Goal: Task Accomplishment & Management: Complete application form

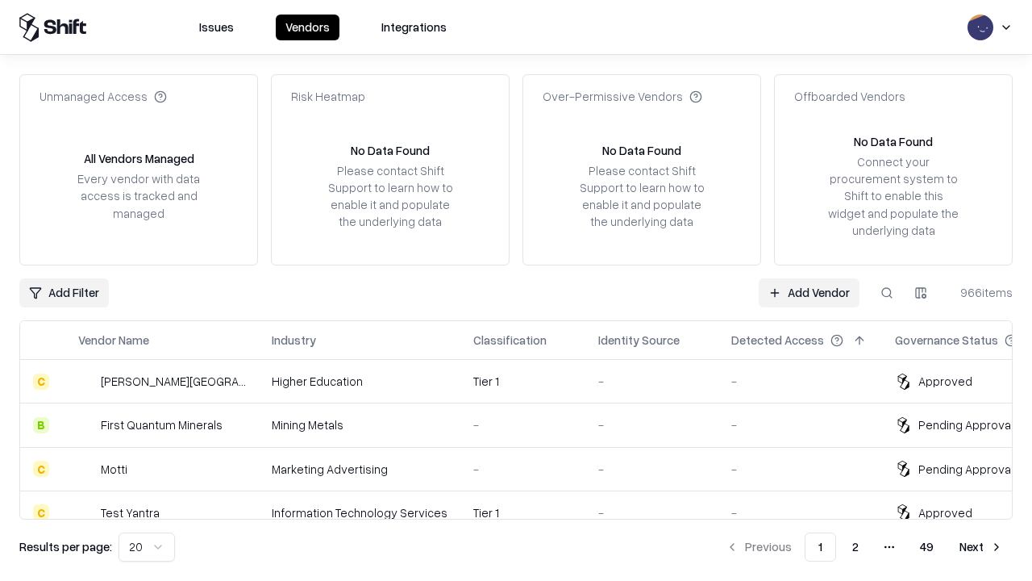
click at [809, 292] on link "Add Vendor" at bounding box center [809, 292] width 101 height 29
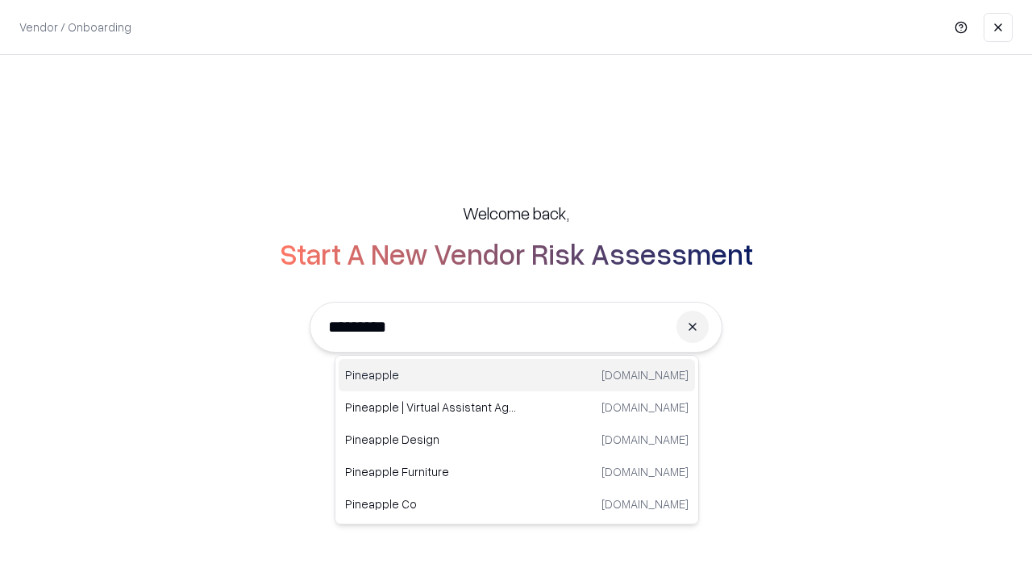
click at [517, 375] on div "Pineapple [DOMAIN_NAME]" at bounding box center [517, 375] width 356 height 32
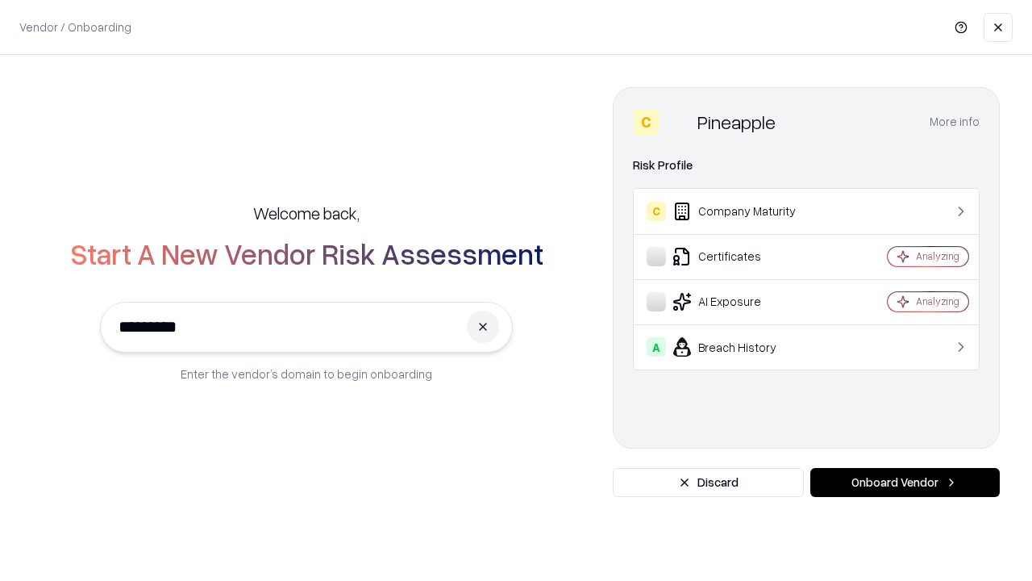
type input "*********"
click at [905, 482] on button "Onboard Vendor" at bounding box center [905, 482] width 190 height 29
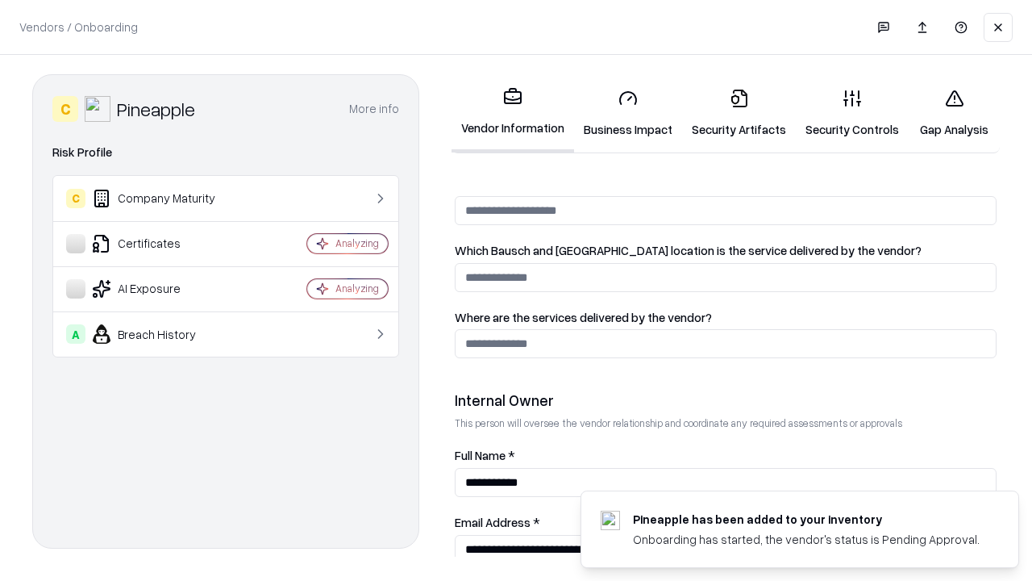
scroll to position [835, 0]
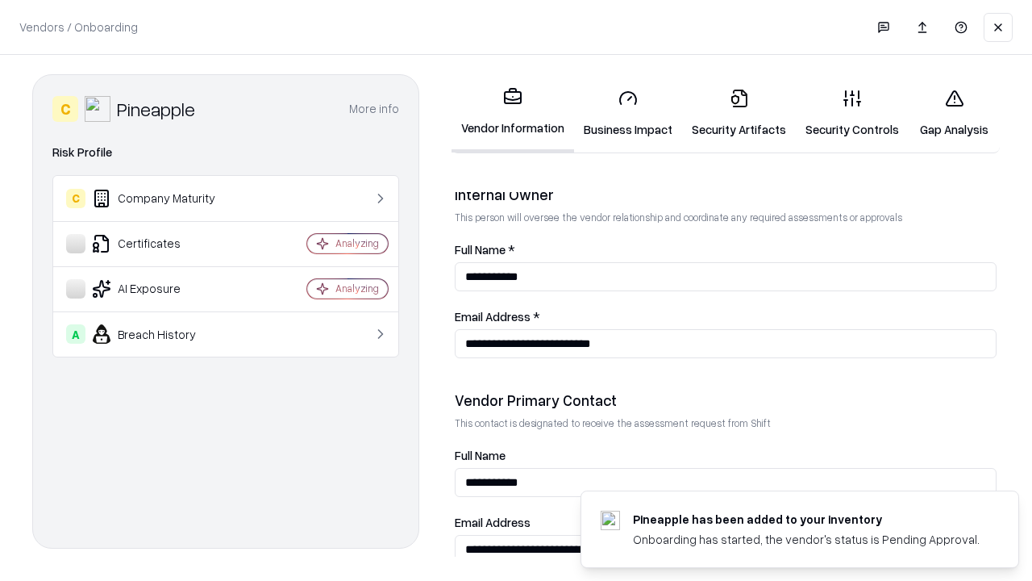
click at [628, 113] on link "Business Impact" at bounding box center [628, 113] width 108 height 75
click at [739, 113] on link "Security Artifacts" at bounding box center [739, 113] width 114 height 75
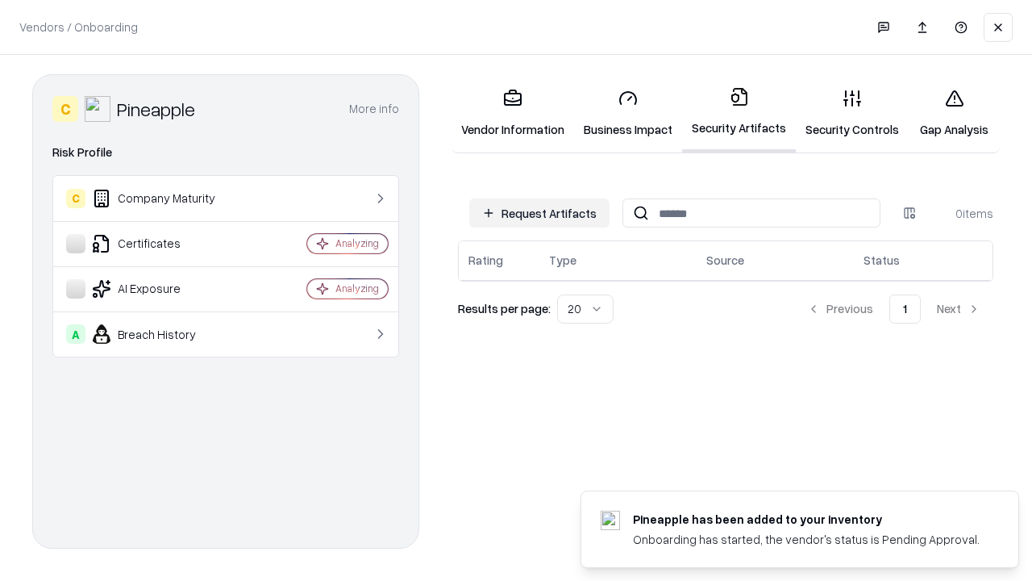
click at [539, 213] on button "Request Artifacts" at bounding box center [539, 212] width 140 height 29
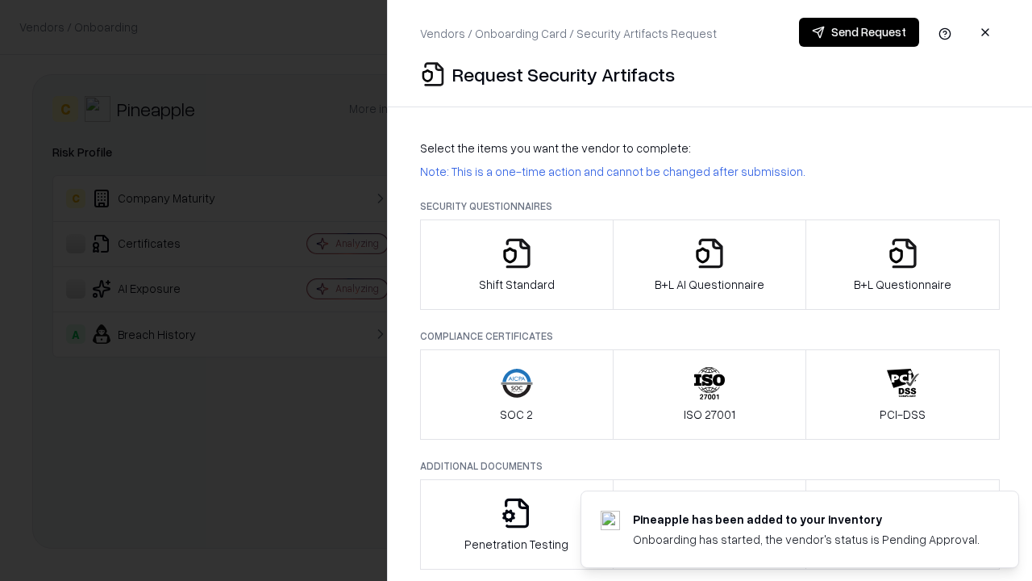
click at [516, 264] on icon "button" at bounding box center [517, 253] width 32 height 32
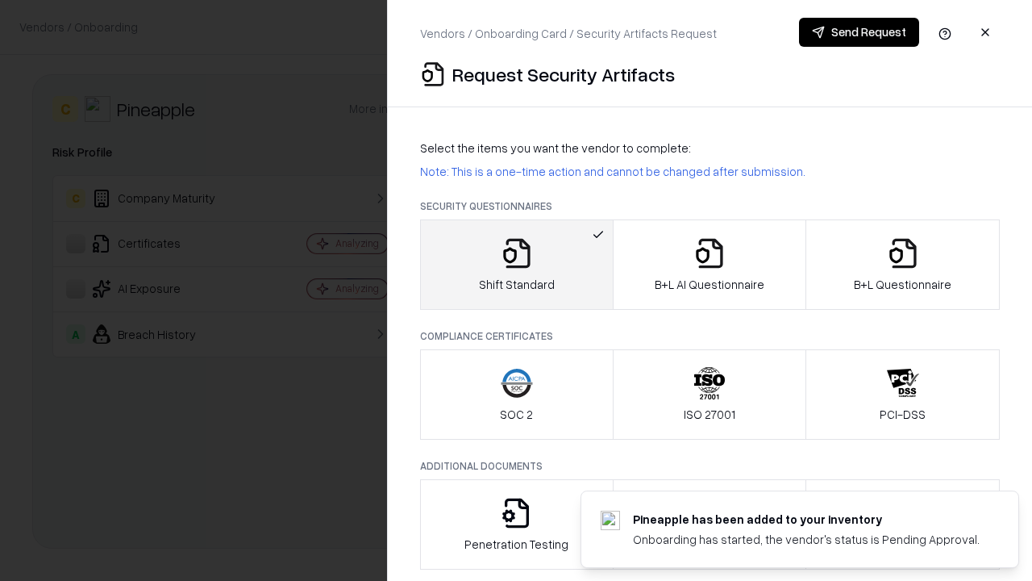
click at [859, 32] on button "Send Request" at bounding box center [859, 32] width 120 height 29
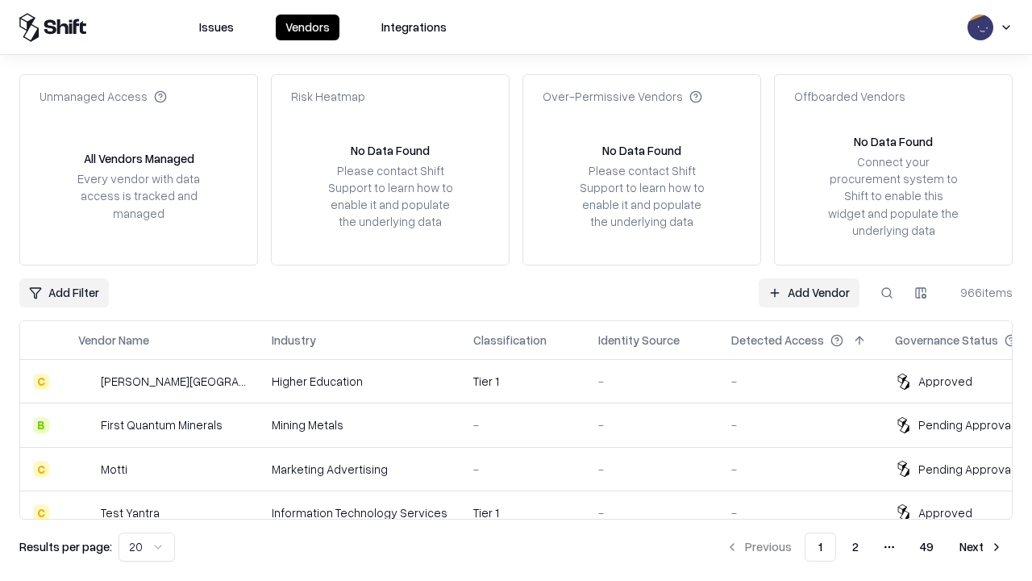
click at [887, 292] on button at bounding box center [887, 292] width 29 height 29
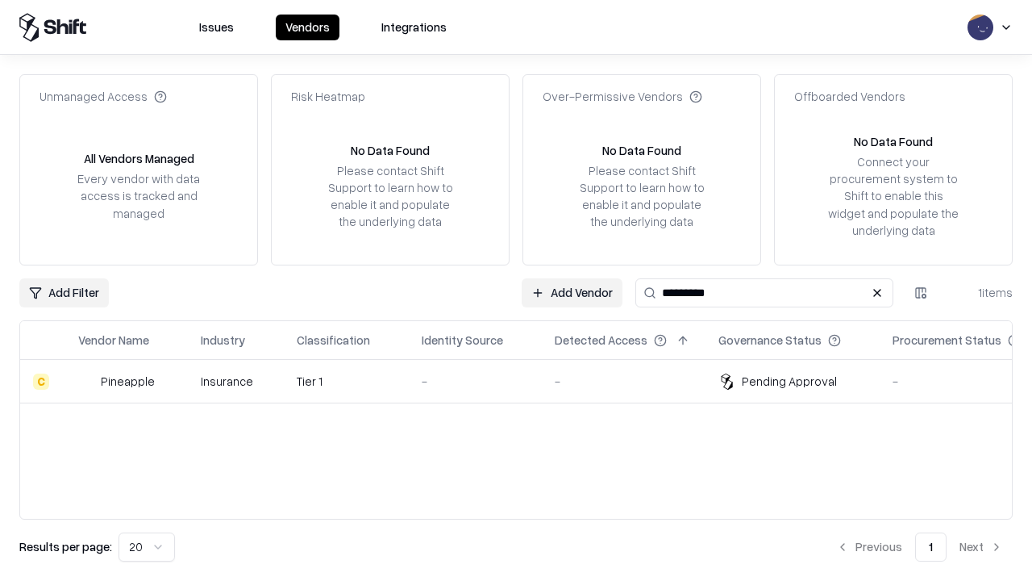
type input "*********"
click at [526, 381] on div "-" at bounding box center [475, 381] width 107 height 17
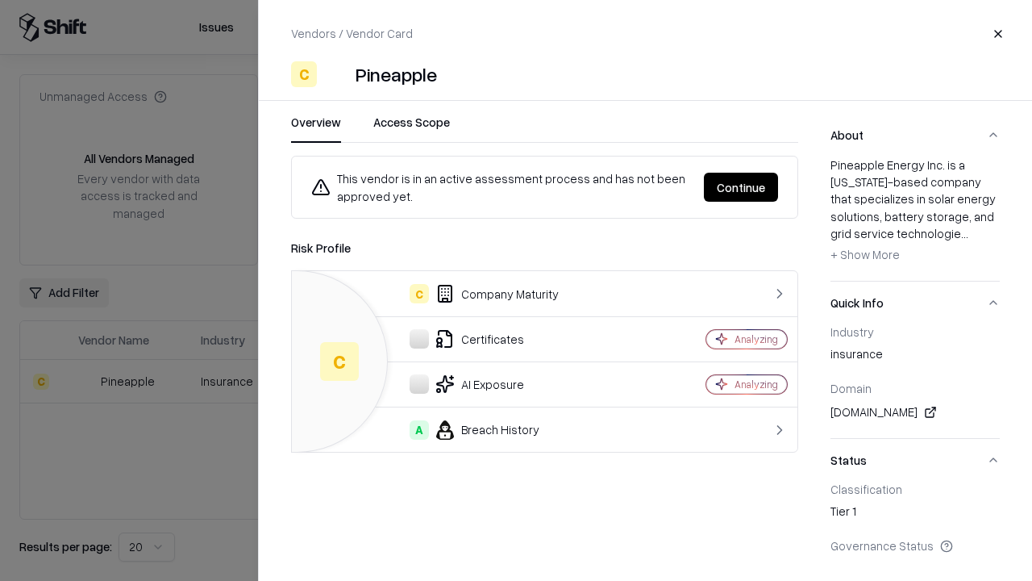
click at [741, 187] on button "Continue" at bounding box center [741, 187] width 74 height 29
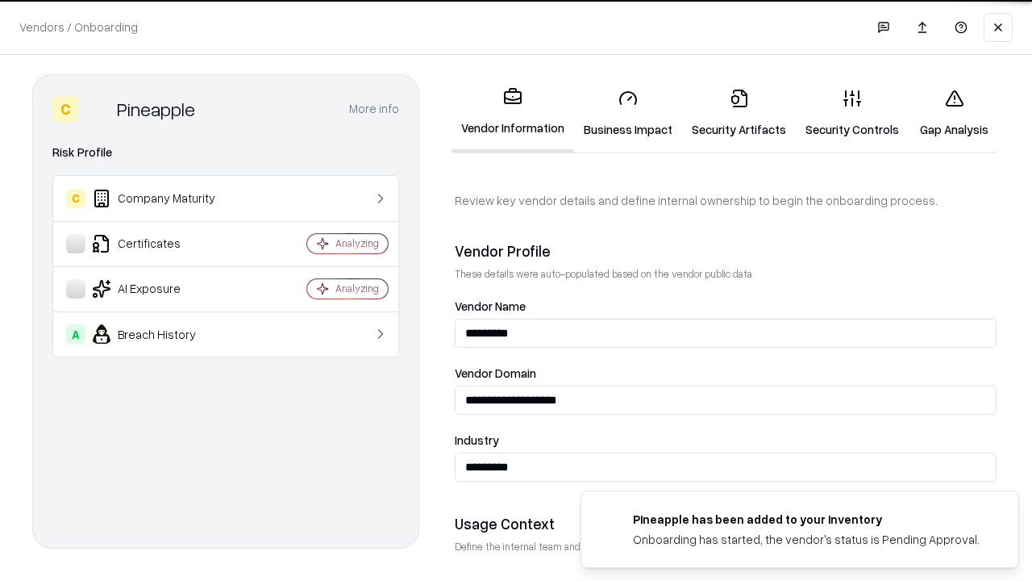
click at [739, 113] on link "Security Artifacts" at bounding box center [739, 113] width 114 height 75
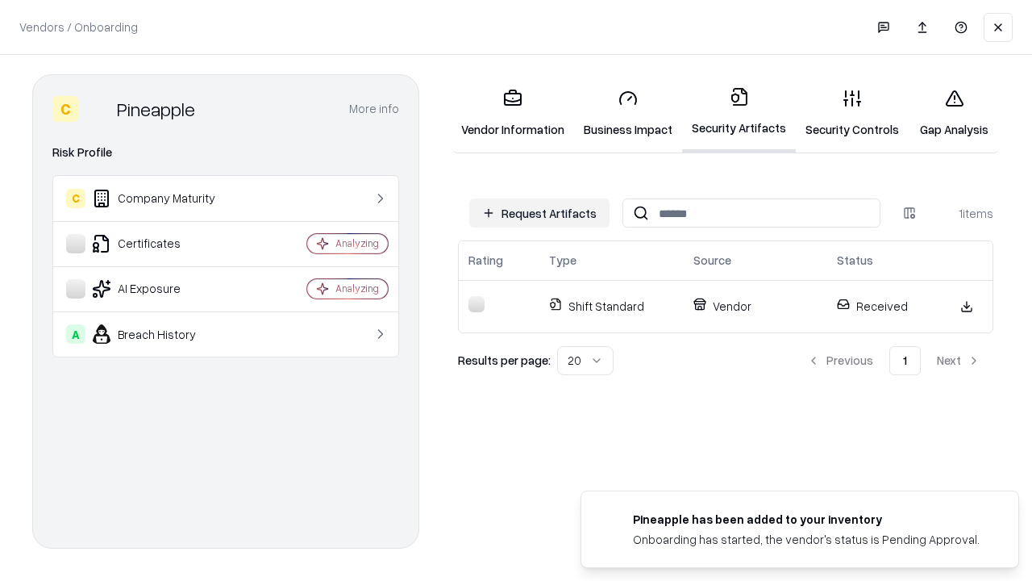
click at [852, 113] on link "Security Controls" at bounding box center [852, 113] width 113 height 75
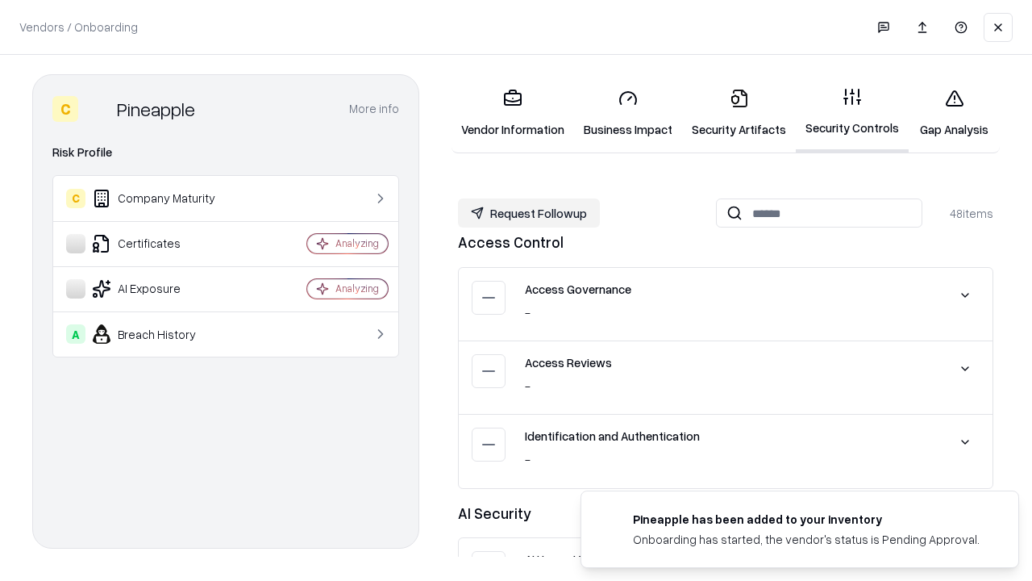
click at [529, 213] on button "Request Followup" at bounding box center [529, 212] width 142 height 29
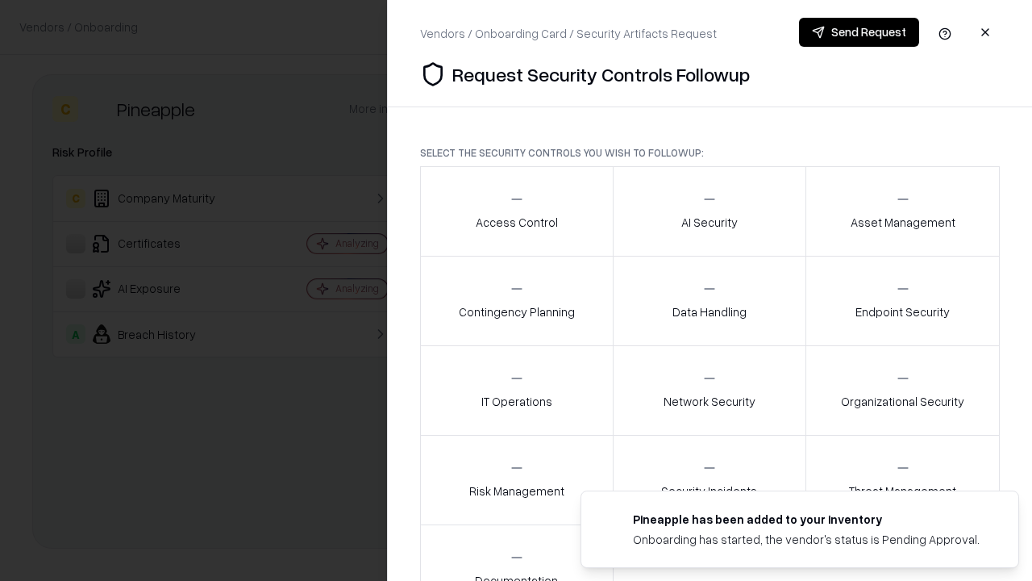
click at [516, 211] on div "Access Control" at bounding box center [517, 211] width 82 height 40
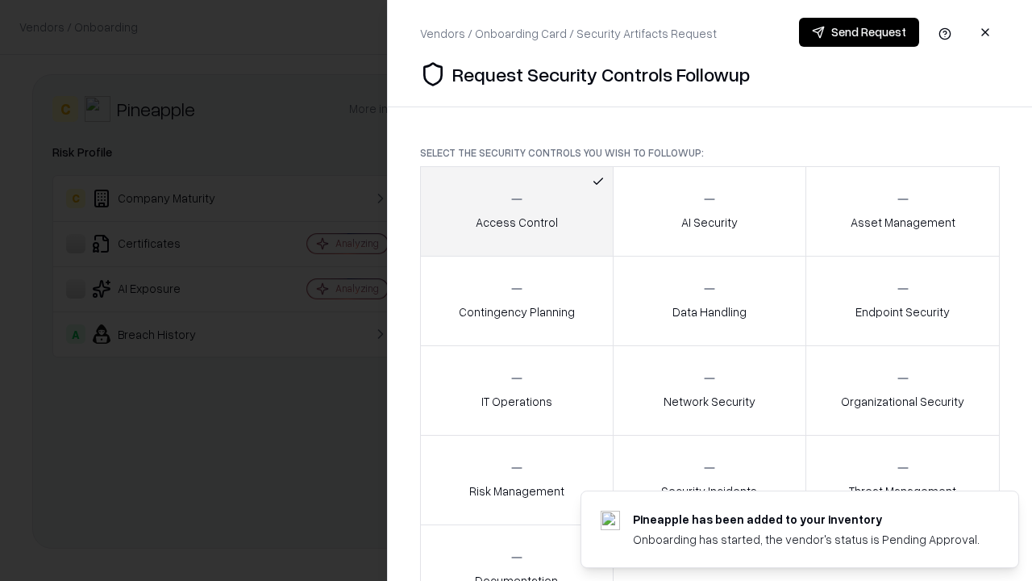
click at [859, 32] on button "Send Request" at bounding box center [859, 32] width 120 height 29
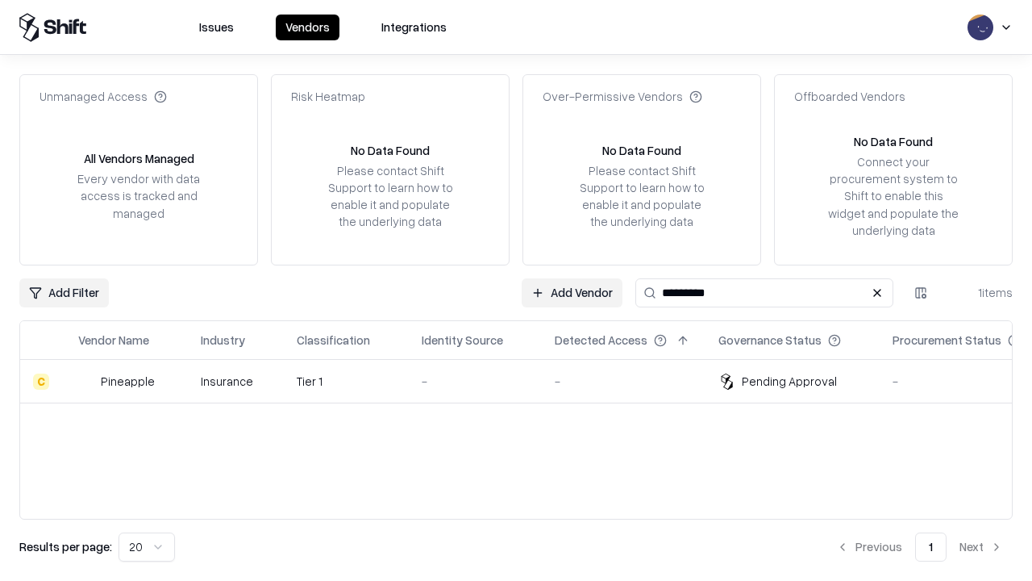
type input "*********"
click at [526, 381] on div "-" at bounding box center [475, 381] width 107 height 17
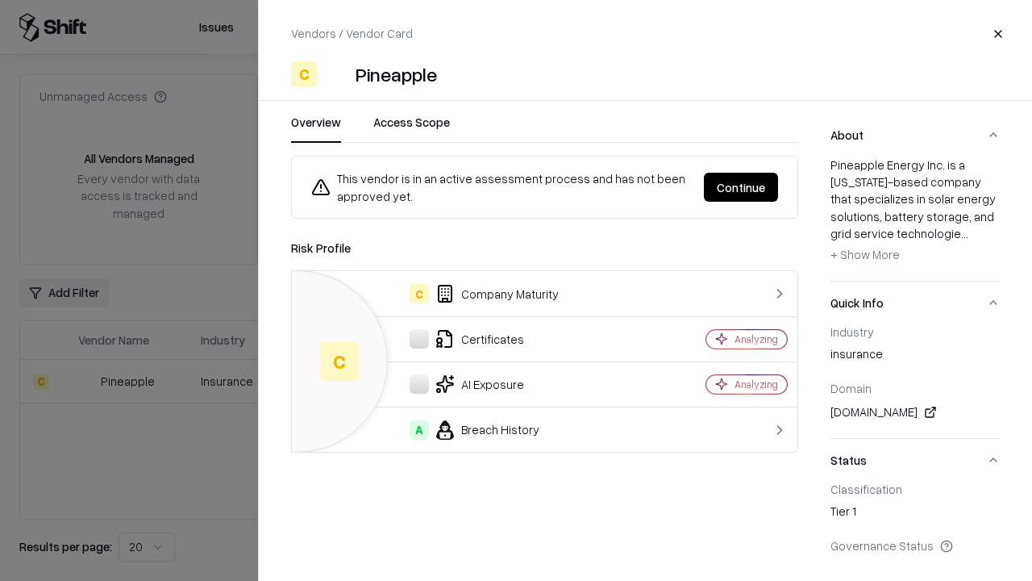
click at [741, 187] on button "Continue" at bounding box center [741, 187] width 74 height 29
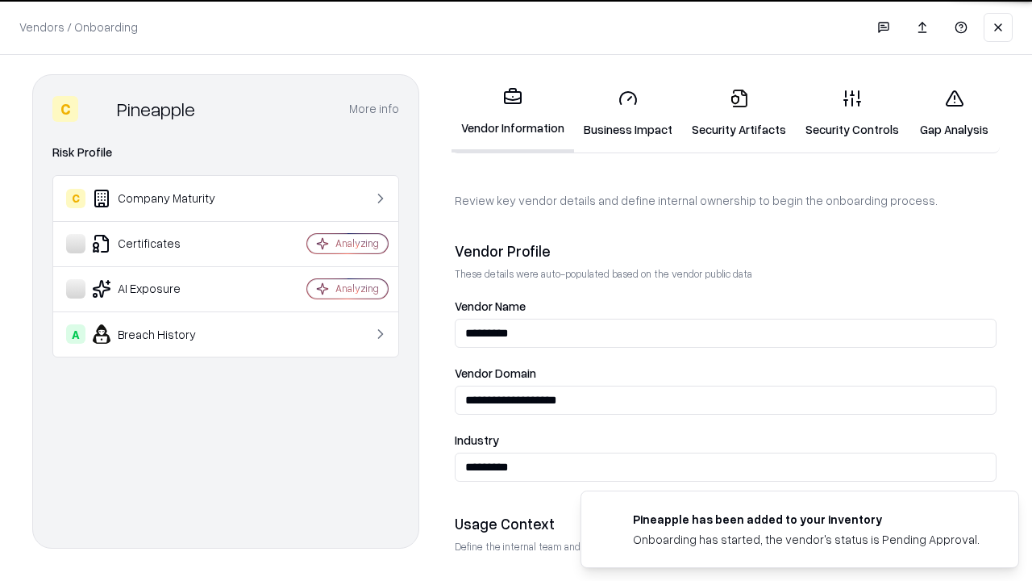
click at [954, 113] on link "Gap Analysis" at bounding box center [954, 113] width 91 height 75
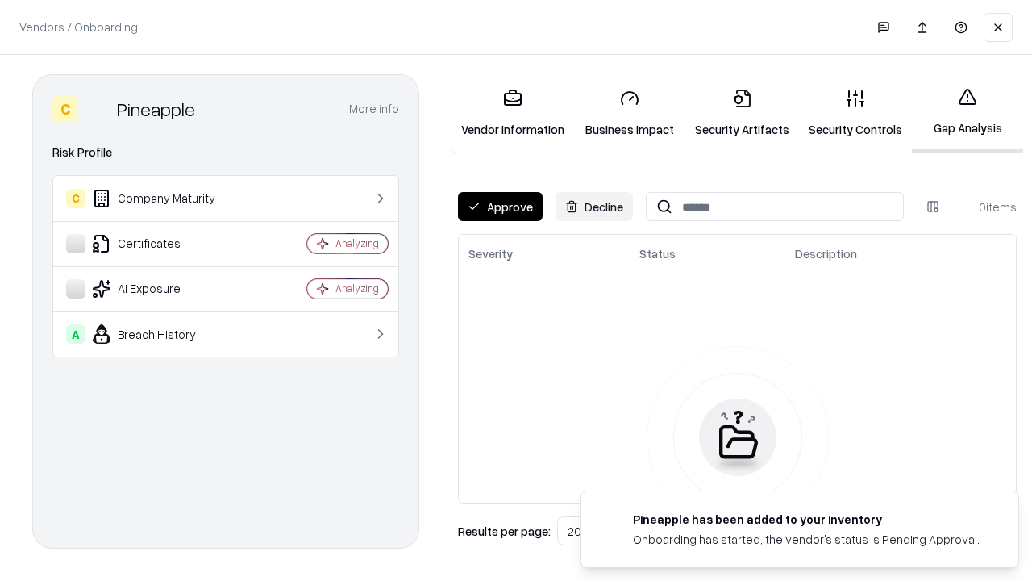
click at [500, 206] on button "Approve" at bounding box center [500, 206] width 85 height 29
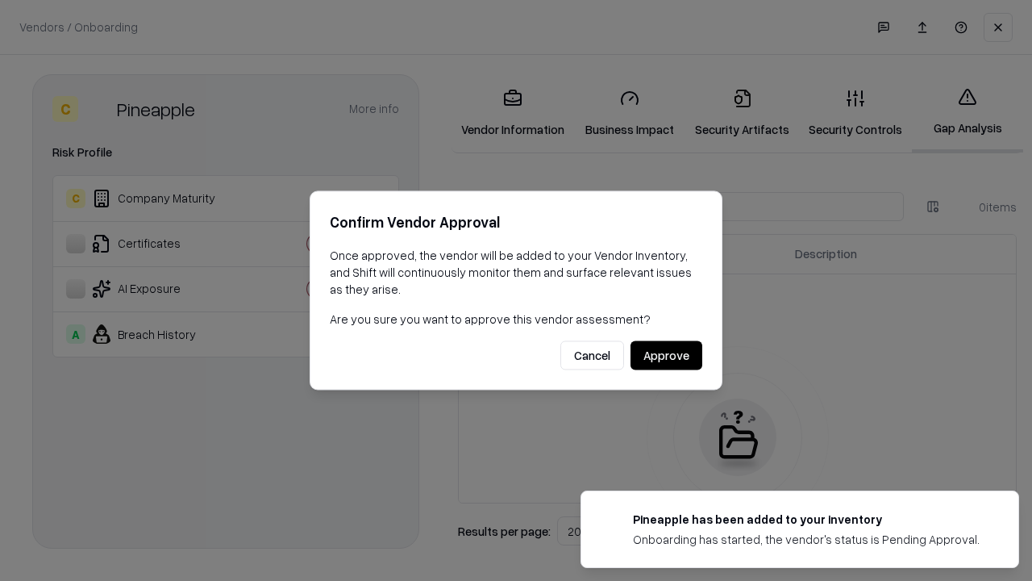
click at [666, 355] on button "Approve" at bounding box center [667, 355] width 72 height 29
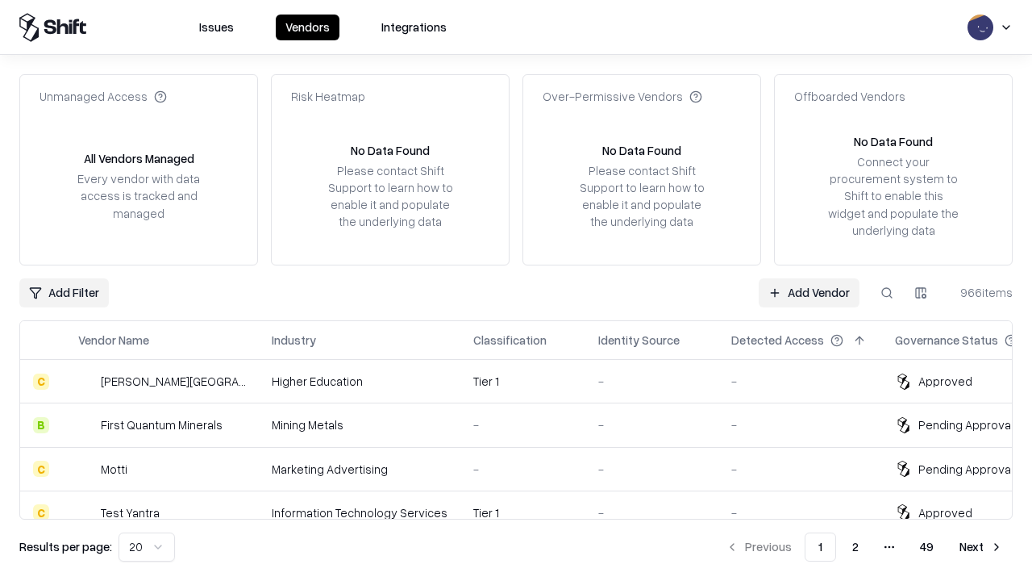
type input "*********"
click at [809, 292] on link "Add Vendor" at bounding box center [809, 292] width 101 height 29
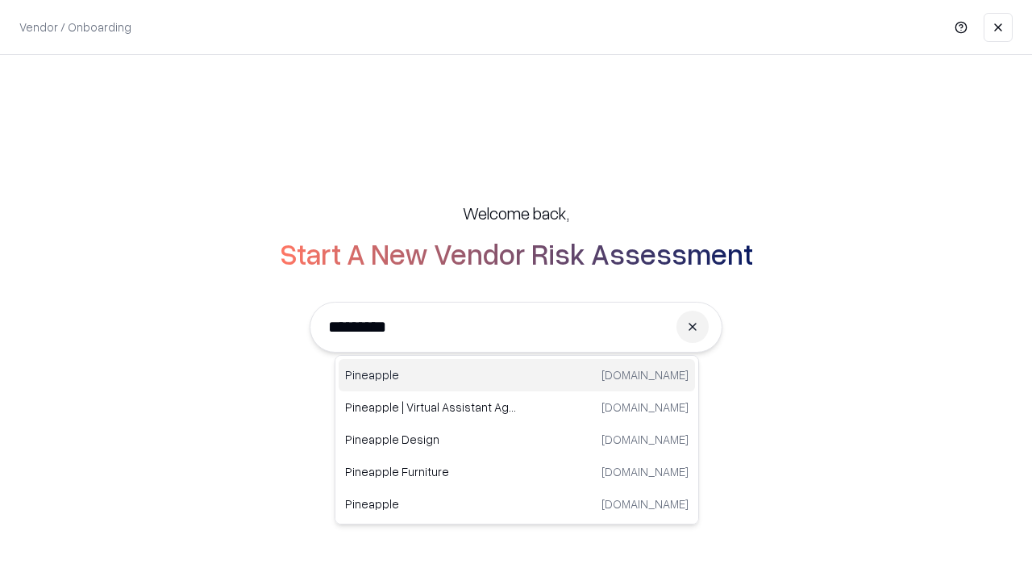
click at [517, 375] on div "Pineapple [DOMAIN_NAME]" at bounding box center [517, 375] width 356 height 32
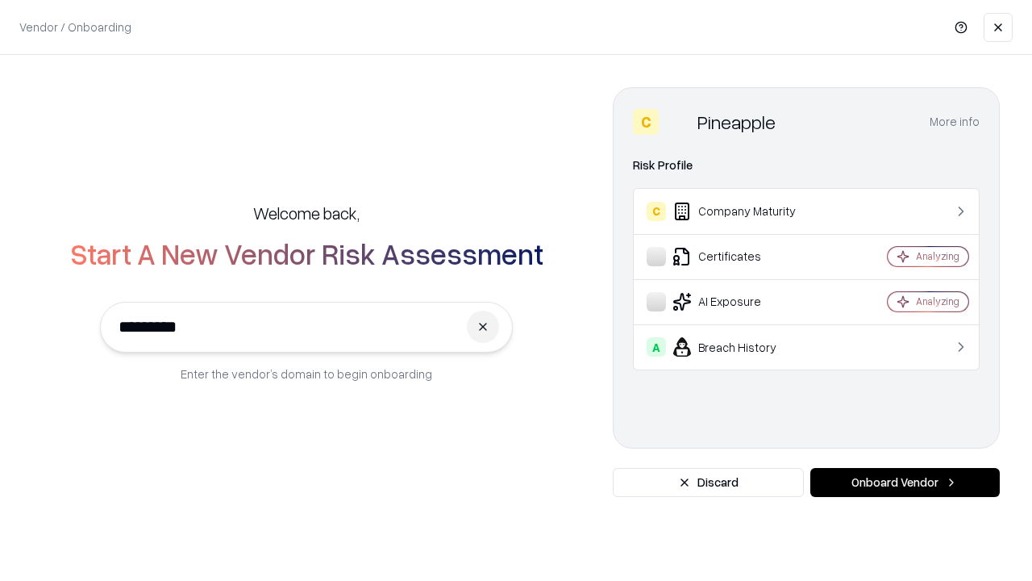
type input "*********"
click at [905, 482] on button "Onboard Vendor" at bounding box center [905, 482] width 190 height 29
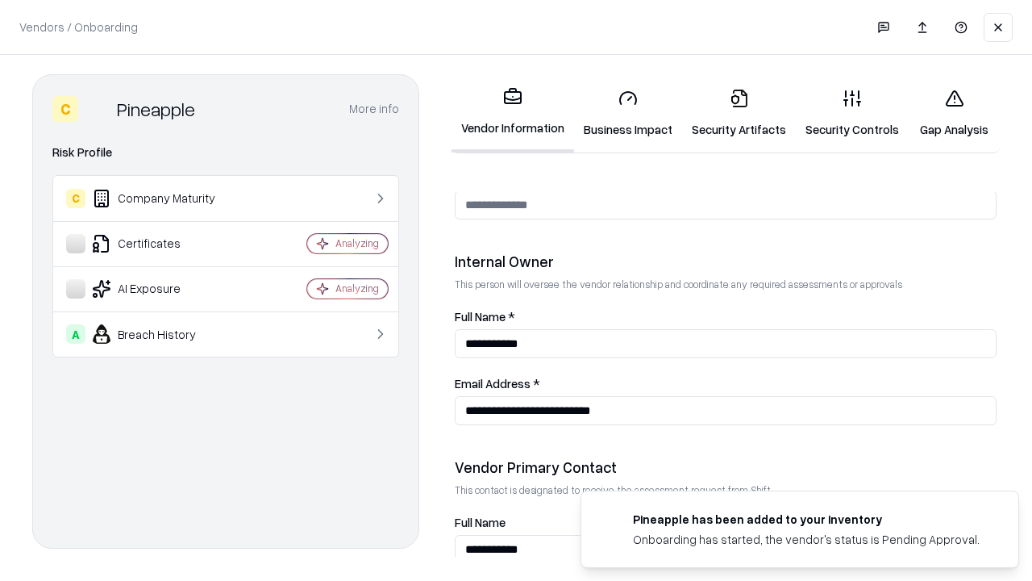
scroll to position [835, 0]
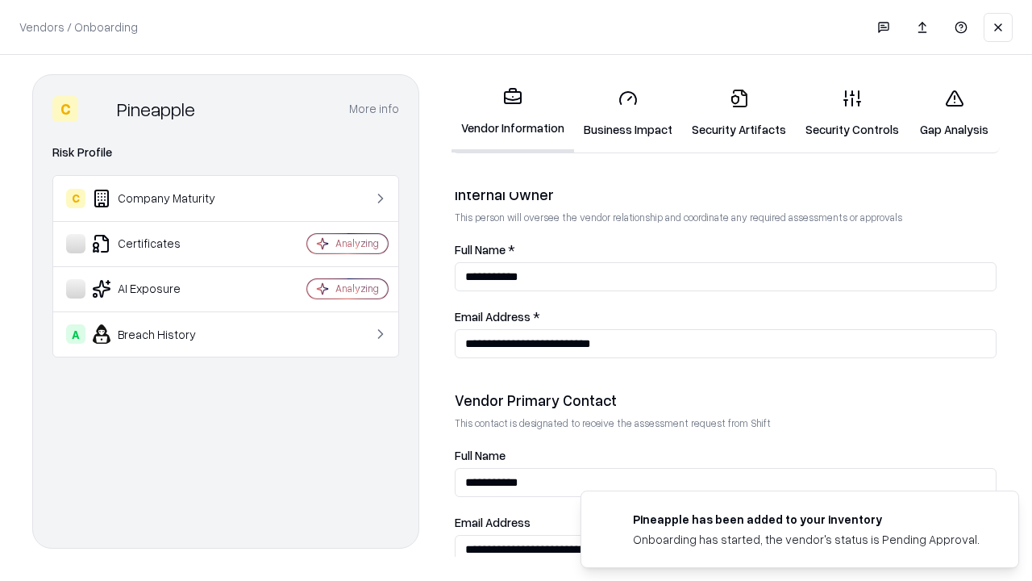
click at [954, 113] on link "Gap Analysis" at bounding box center [954, 113] width 91 height 75
